Goal: Find specific page/section: Find specific page/section

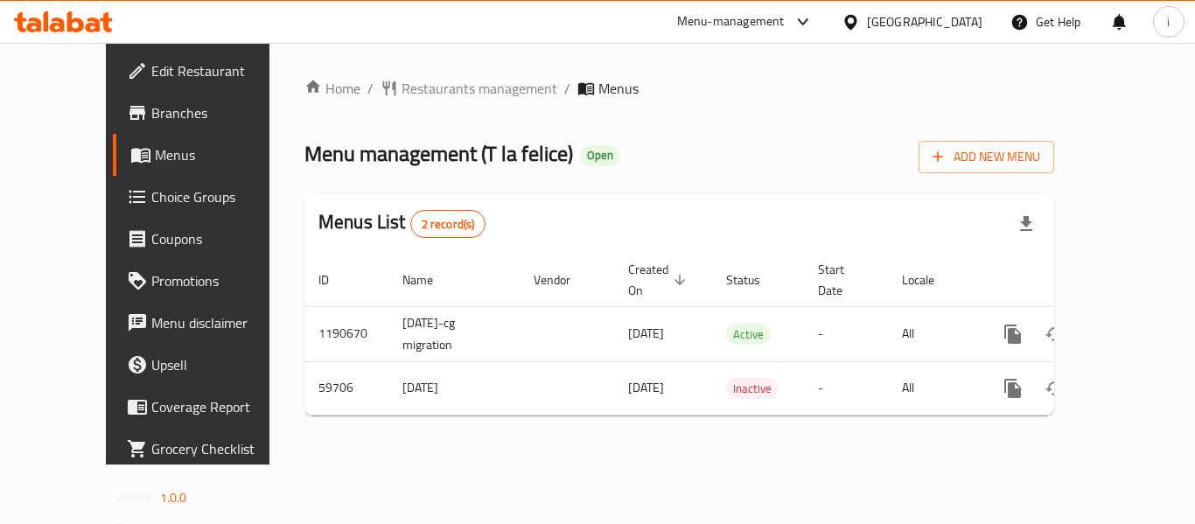
click at [60, 15] on icon at bounding box center [63, 21] width 99 height 21
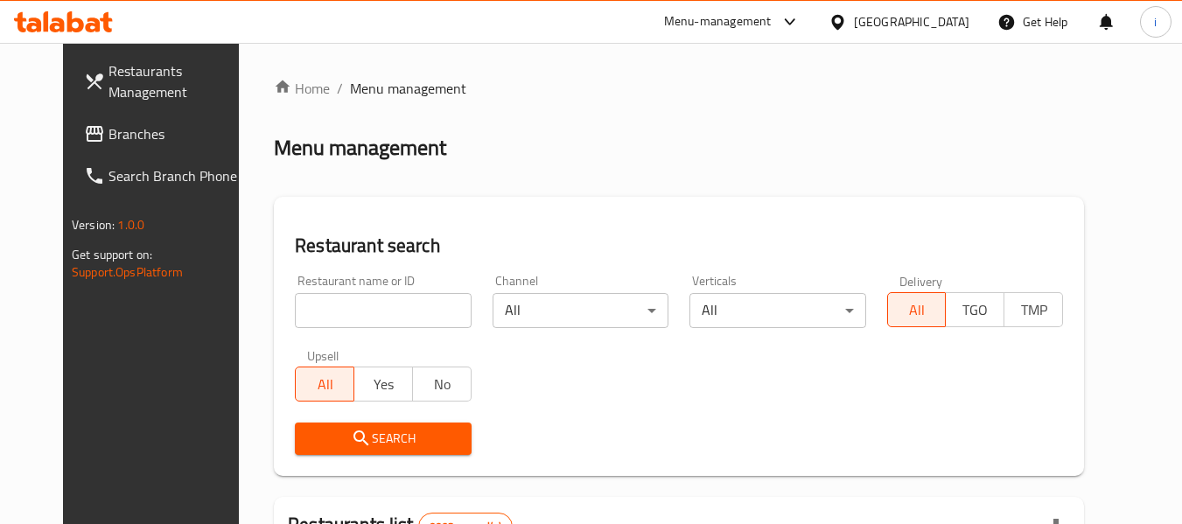
click at [108, 139] on span "Branches" at bounding box center [177, 133] width 138 height 21
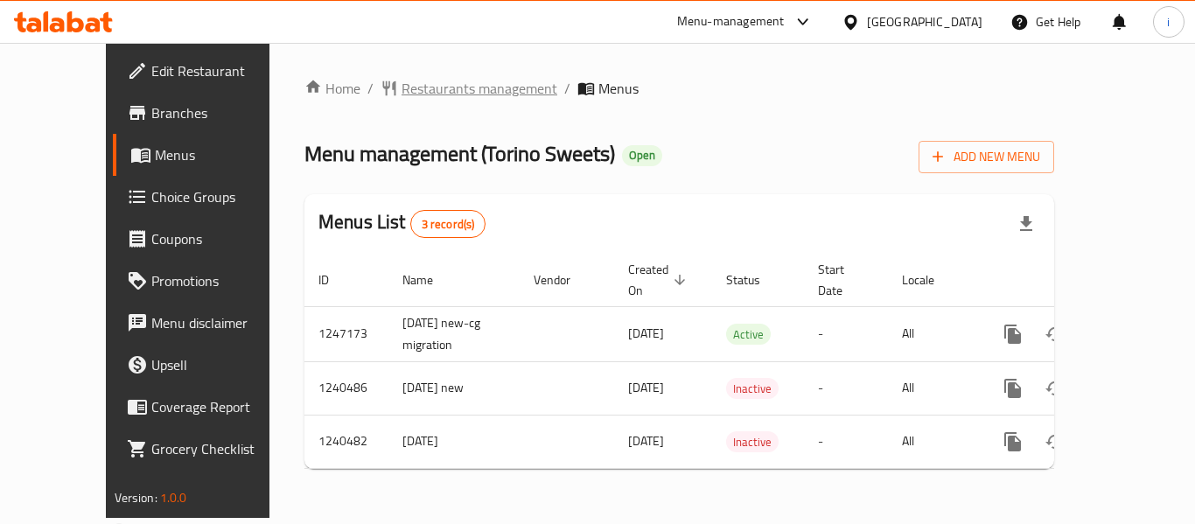
click at [402, 89] on span "Restaurants management" at bounding box center [480, 88] width 156 height 21
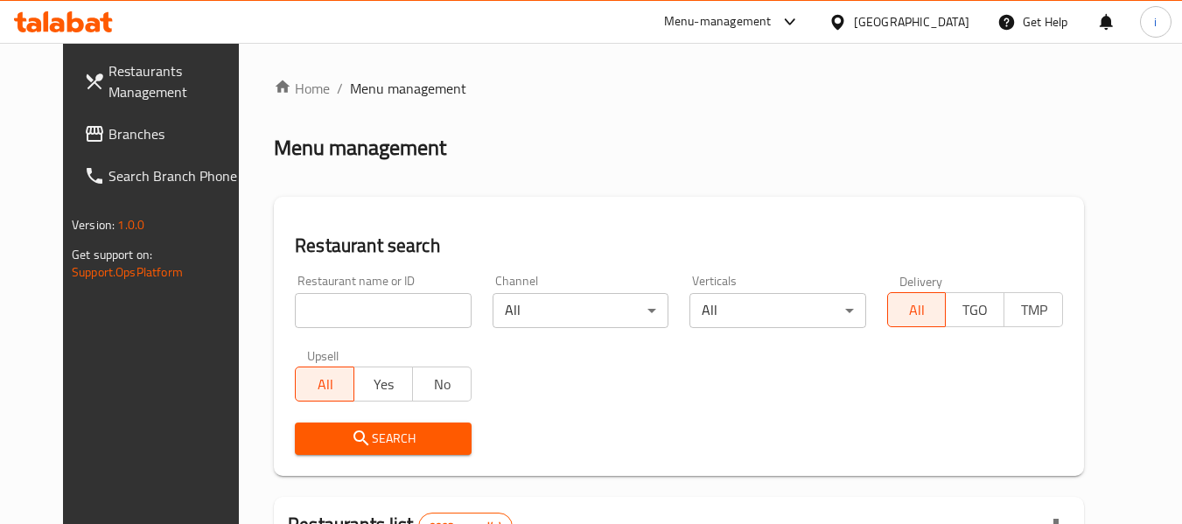
click at [108, 144] on span "Branches" at bounding box center [177, 133] width 138 height 21
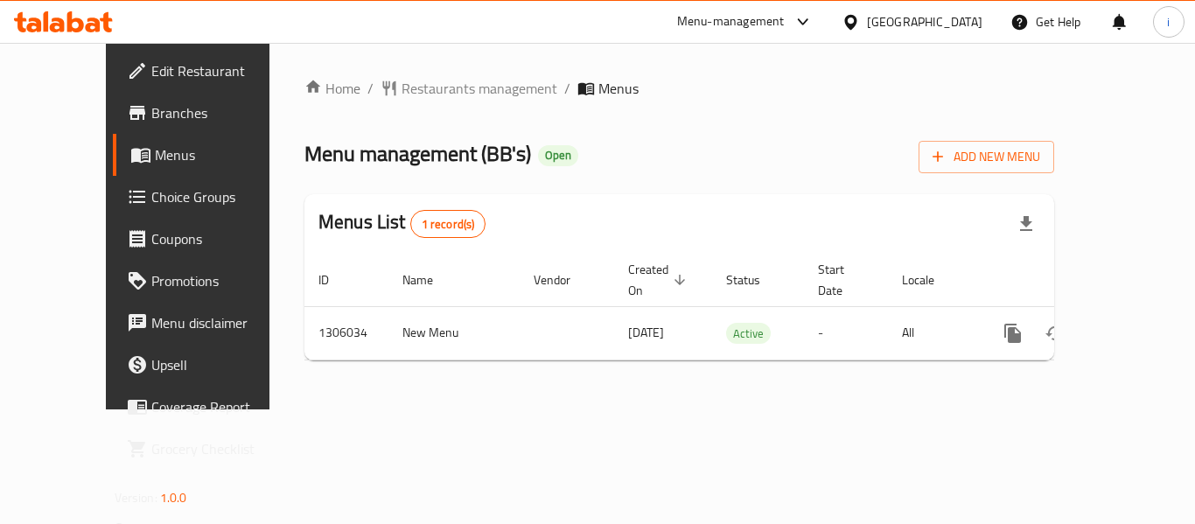
click at [860, 18] on icon at bounding box center [851, 22] width 18 height 18
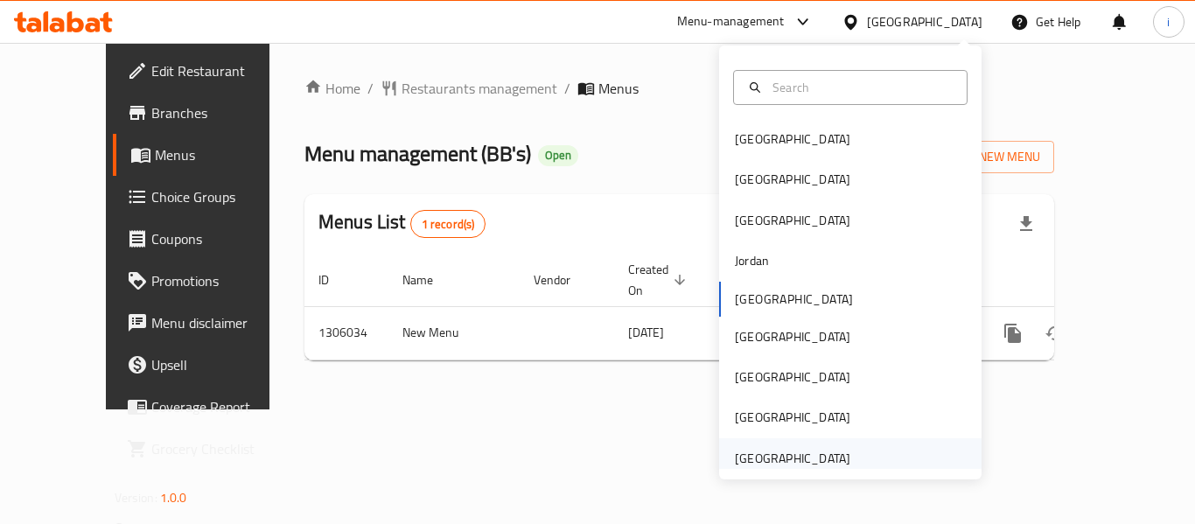
click at [742, 453] on div "[GEOGRAPHIC_DATA]" at bounding box center [792, 458] width 115 height 19
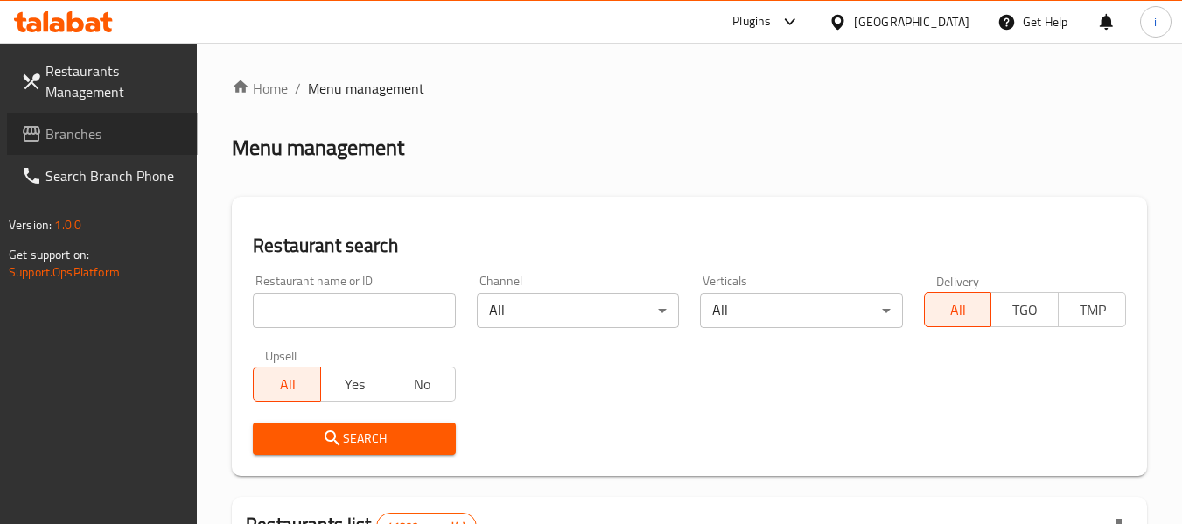
click at [103, 136] on span "Branches" at bounding box center [114, 133] width 138 height 21
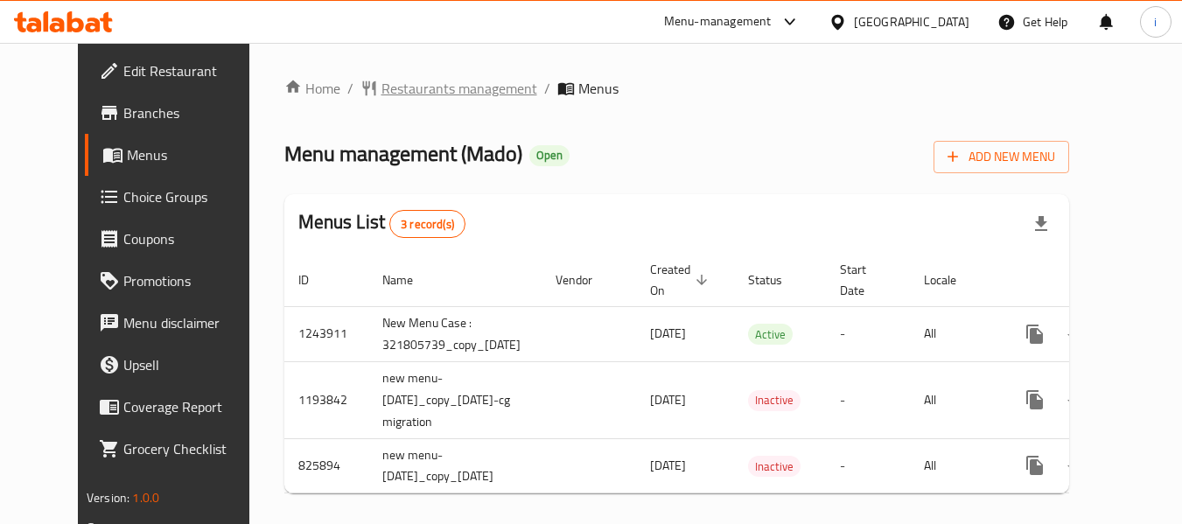
click at [381, 95] on span "Restaurants management" at bounding box center [459, 88] width 156 height 21
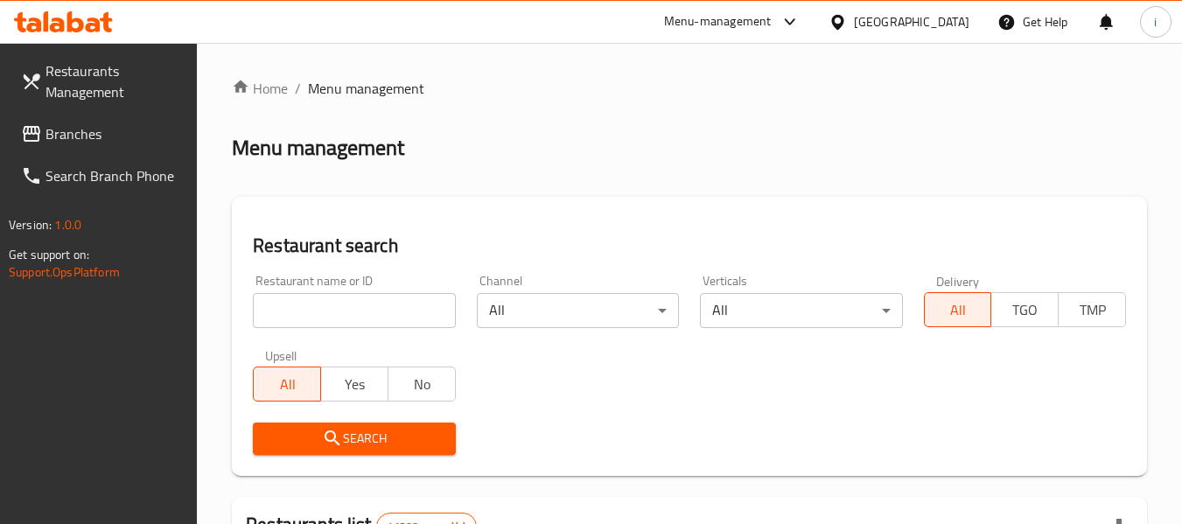
click at [320, 293] on input "search" at bounding box center [354, 310] width 202 height 35
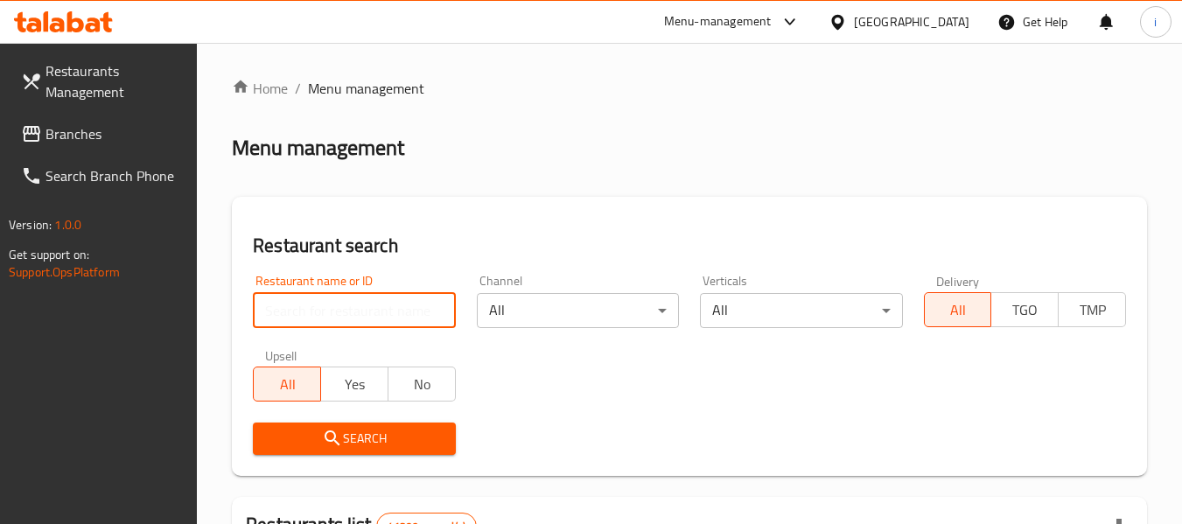
paste input "15045"
type input "15045"
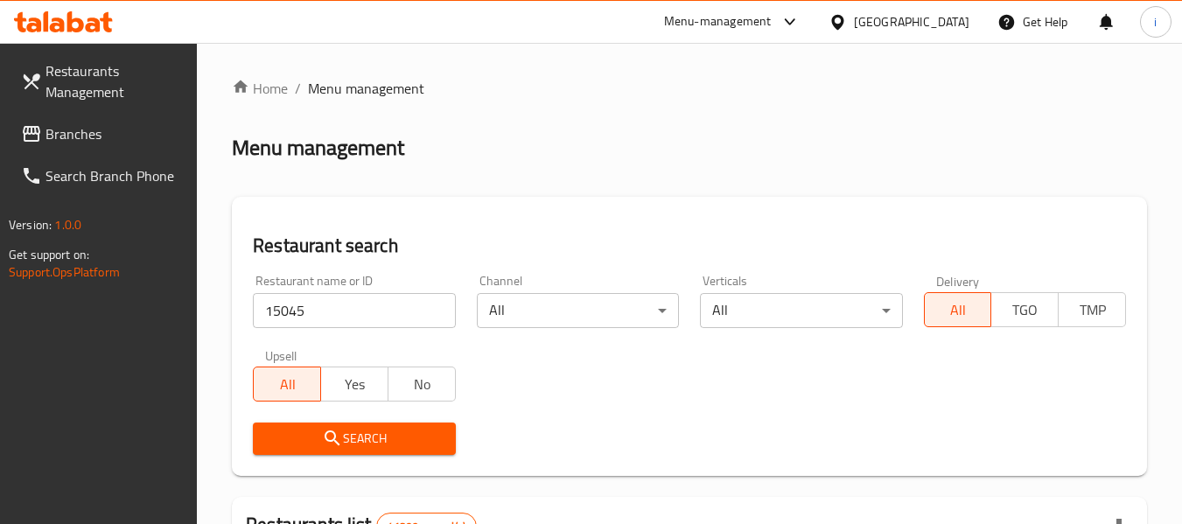
click at [405, 440] on span "Search" at bounding box center [354, 439] width 174 height 22
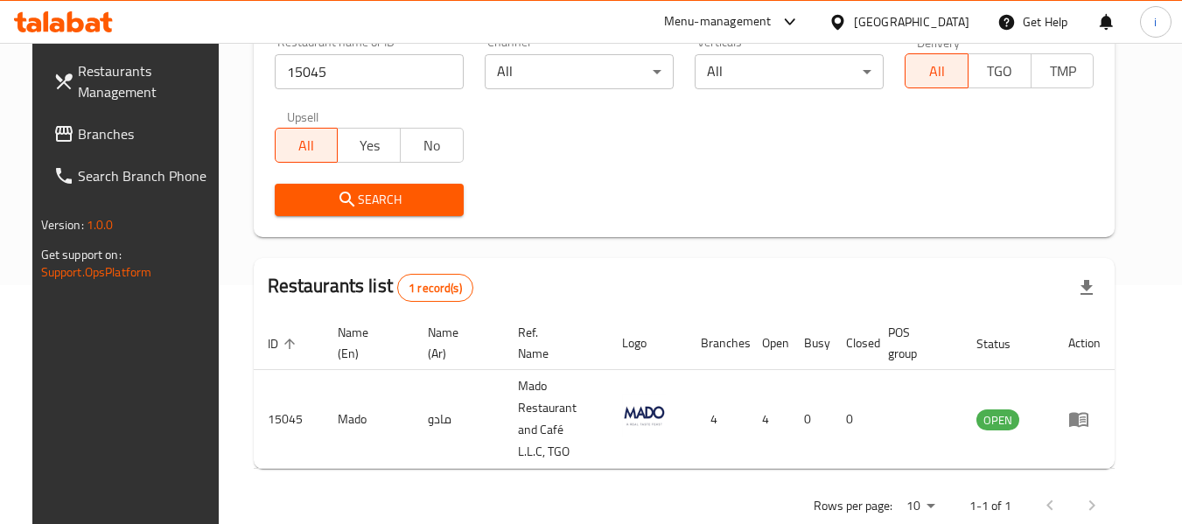
scroll to position [241, 0]
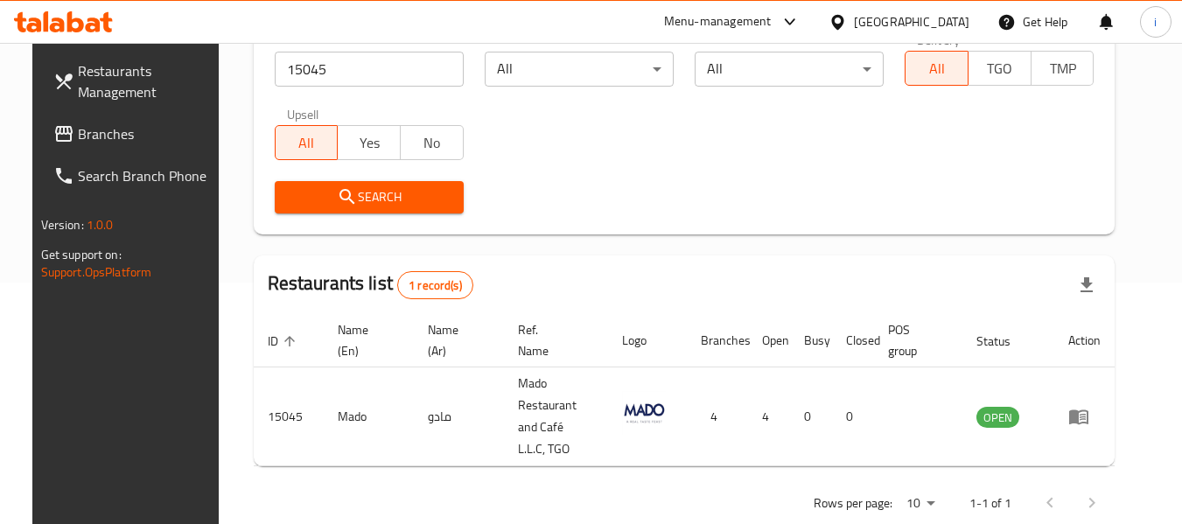
click at [84, 139] on span "Branches" at bounding box center [147, 133] width 138 height 21
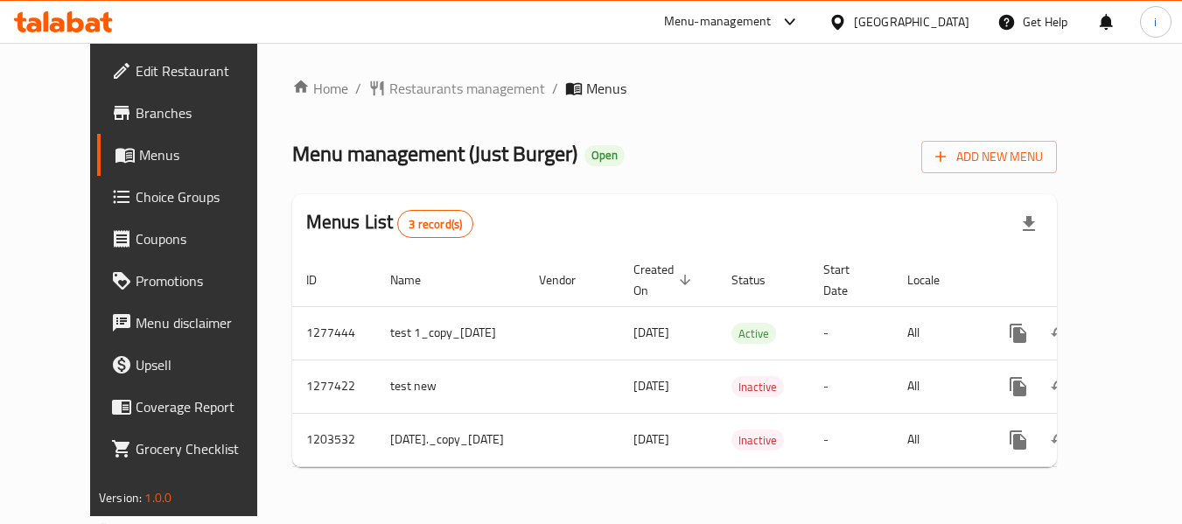
click at [882, 28] on div "United Arab Emirates" at bounding box center [911, 21] width 115 height 19
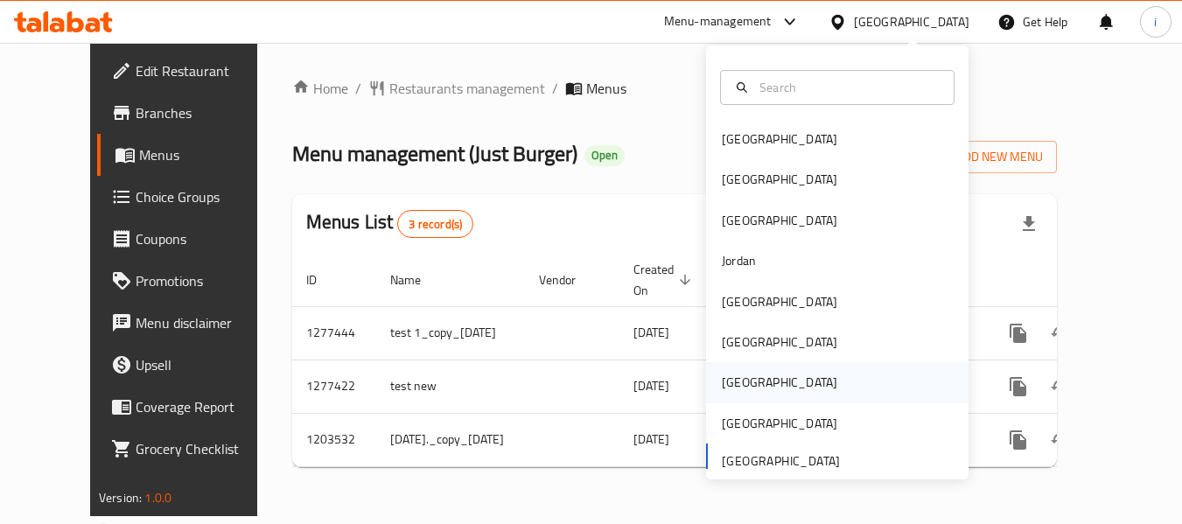
click at [724, 366] on div "Qatar" at bounding box center [779, 382] width 143 height 40
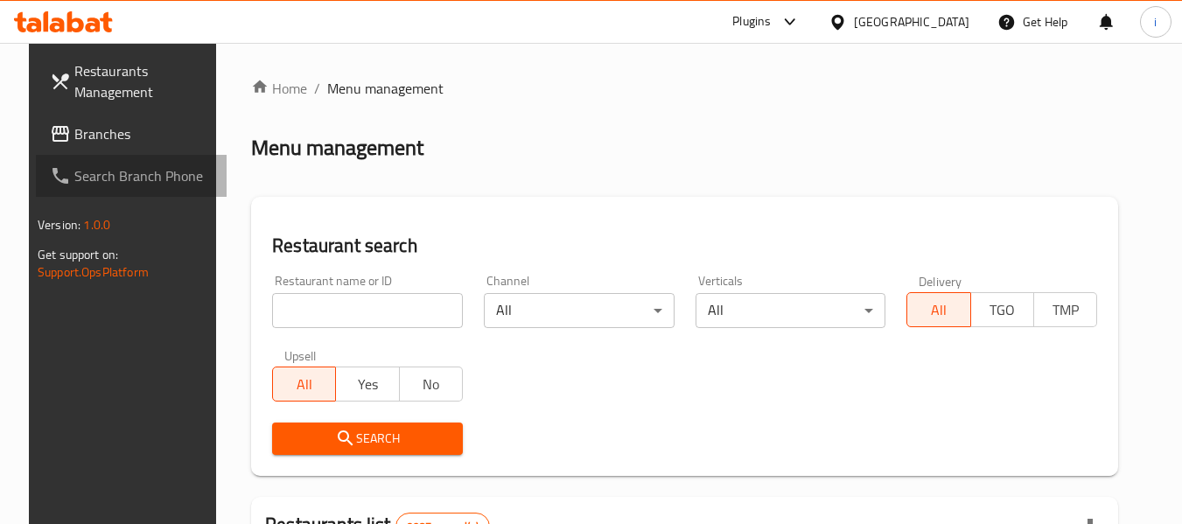
click at [76, 157] on link "Search Branch Phone" at bounding box center [131, 176] width 191 height 42
